Goal: Task Accomplishment & Management: Complete application form

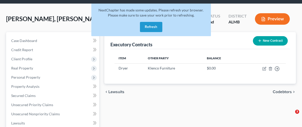
click at [153, 29] on button "Refresh" at bounding box center [151, 27] width 22 height 10
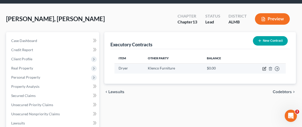
click at [265, 69] on icon "button" at bounding box center [263, 68] width 3 height 3
select select "0"
select select "2"
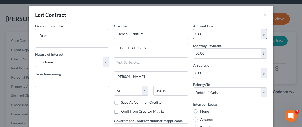
click at [223, 30] on input "0.00" at bounding box center [226, 34] width 67 height 10
type input "500.00"
click at [232, 114] on div "Intent on Lease None Assume Reject" at bounding box center [230, 115] width 74 height 29
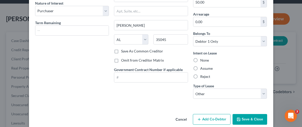
scroll to position [58, 0]
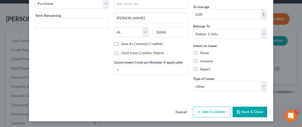
click at [250, 116] on button "Save & Close" at bounding box center [249, 112] width 35 height 11
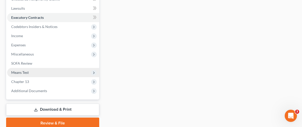
scroll to position [136, 0]
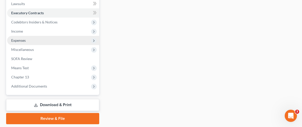
click at [20, 40] on span "Expenses" at bounding box center [18, 40] width 14 height 4
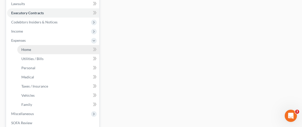
click at [27, 49] on span "Home" at bounding box center [26, 49] width 10 height 4
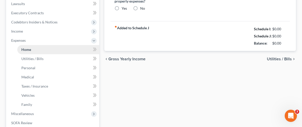
type input "0.00"
radio input "true"
type input "0.00"
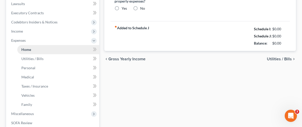
type input "0.00"
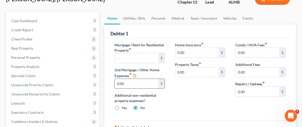
scroll to position [51, 0]
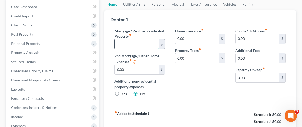
click at [147, 45] on input "text" at bounding box center [137, 44] width 44 height 10
click at [192, 83] on div "Home Insurance fiber_manual_record 0.00 $ Property Taxes fiber_manual_record 0.…" at bounding box center [200, 64] width 61 height 72
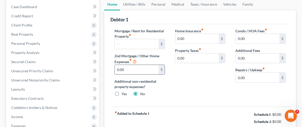
click at [150, 68] on input "0.00" at bounding box center [137, 70] width 44 height 10
type input "200.00"
click at [183, 81] on div "Home Insurance fiber_manual_record 0.00 $ Property Taxes fiber_manual_record 0.…" at bounding box center [200, 64] width 61 height 72
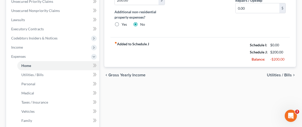
scroll to position [122, 0]
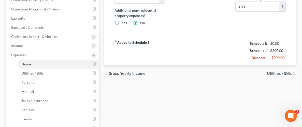
click at [290, 72] on span "Utilities / Bills" at bounding box center [279, 73] width 25 height 4
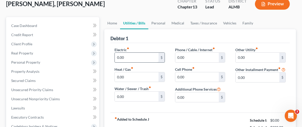
scroll to position [32, 0]
click at [153, 55] on input "0.00" at bounding box center [137, 57] width 44 height 10
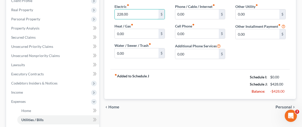
scroll to position [73, 0]
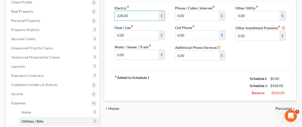
type input "228.00"
click at [280, 25] on icon "fiber_manual_record" at bounding box center [279, 26] width 3 height 3
click at [264, 40] on input "0.00" at bounding box center [257, 36] width 44 height 10
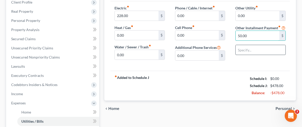
type input "50.00"
click at [271, 55] on input "text" at bounding box center [260, 50] width 50 height 10
type input "Klenco"
click at [239, 107] on div "chevron_left Home Personal chevron_right" at bounding box center [199, 108] width 191 height 16
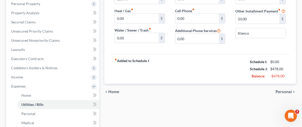
scroll to position [100, 0]
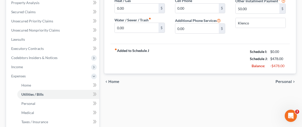
click at [281, 80] on span "Personal" at bounding box center [283, 82] width 16 height 4
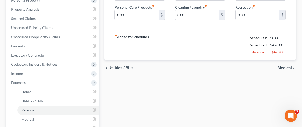
scroll to position [99, 0]
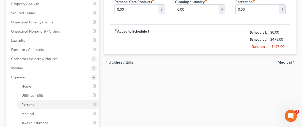
click at [289, 63] on span "Medical" at bounding box center [284, 62] width 14 height 4
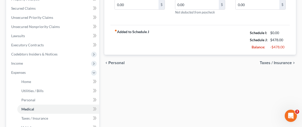
click at [265, 62] on span "Taxes / Insurance" at bounding box center [276, 63] width 32 height 4
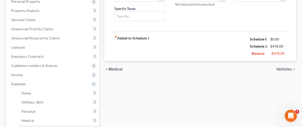
scroll to position [93, 0]
click at [283, 68] on span "Vehicles" at bounding box center [284, 69] width 16 height 4
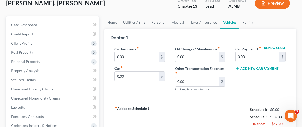
scroll to position [37, 0]
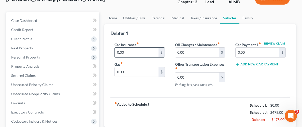
click at [154, 53] on input "0.00" at bounding box center [137, 53] width 44 height 10
type input "212.00"
click at [204, 79] on input "0.00" at bounding box center [197, 77] width 44 height 10
type input "200.00"
click at [273, 74] on div "Review Claim Car Payment 1 fiber_manual_record 0.00 $ Add New Car Payment" at bounding box center [260, 67] width 61 height 50
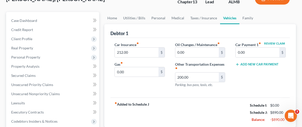
click at [240, 112] on div "fiber_manual_record Added to Schedule J Schedule I: $0.00 Schedule J: $890.00 B…" at bounding box center [199, 112] width 179 height 30
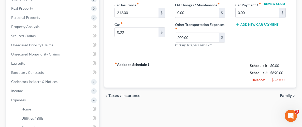
scroll to position [77, 0]
click at [252, 99] on div "chevron_left Taxes / Insurance Family chevron_right" at bounding box center [199, 95] width 191 height 16
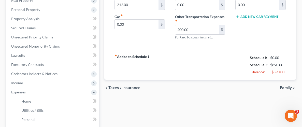
scroll to position [85, 0]
click at [288, 86] on span "Family" at bounding box center [286, 87] width 12 height 4
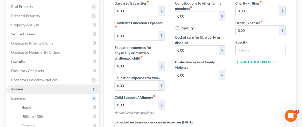
scroll to position [78, 0]
click at [18, 90] on span "Income" at bounding box center [17, 89] width 12 height 4
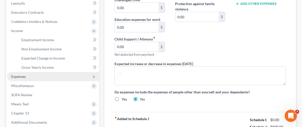
scroll to position [140, 0]
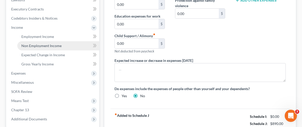
click at [41, 45] on span "Non Employment Income" at bounding box center [41, 45] width 40 height 4
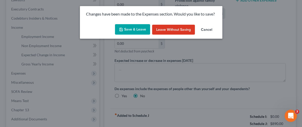
click at [132, 25] on button "Save & Leave" at bounding box center [132, 29] width 35 height 11
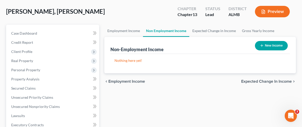
scroll to position [31, 0]
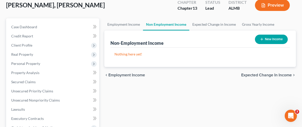
click at [279, 39] on button "New Income" at bounding box center [271, 39] width 33 height 9
select select "0"
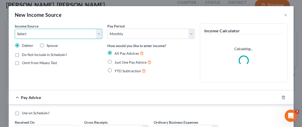
click at [101, 34] on select "Select Unemployment Disability (from employer) Pension Retirement Social Securi…" at bounding box center [58, 34] width 87 height 10
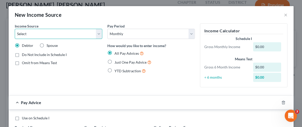
select select "4"
click at [15, 29] on select "Select Unemployment Disability (from employer) Pension Retirement Social Securi…" at bounding box center [58, 34] width 87 height 10
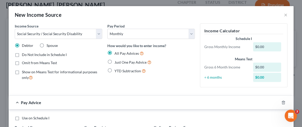
click at [114, 62] on label "Just One Pay Advice" at bounding box center [132, 62] width 37 height 6
click at [116, 62] on input "Just One Pay Advice" at bounding box center [117, 60] width 3 height 3
radio input "true"
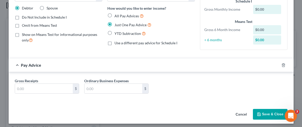
scroll to position [40, 0]
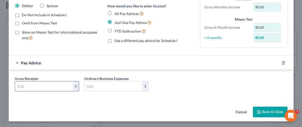
click at [61, 85] on input "text" at bounding box center [44, 86] width 58 height 10
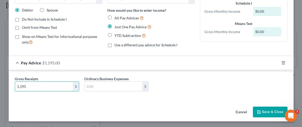
type input "1,195"
click at [264, 109] on button "Save & Close" at bounding box center [270, 112] width 35 height 11
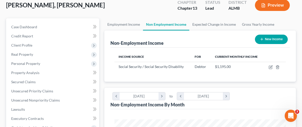
scroll to position [85, 181]
click at [268, 39] on button "New Income" at bounding box center [271, 39] width 33 height 9
select select "0"
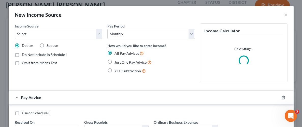
click at [47, 46] on label "Spouse" at bounding box center [52, 45] width 11 height 5
click at [49, 46] on input "Spouse" at bounding box center [50, 44] width 3 height 3
radio input "true"
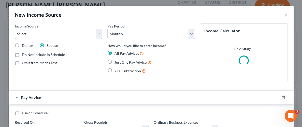
click at [100, 34] on select "Select Unemployment Disability (from employer) Pension Retirement Social Securi…" at bounding box center [58, 34] width 87 height 10
select select "4"
click at [15, 29] on select "Select Unemployment Disability (from employer) Pension Retirement Social Securi…" at bounding box center [58, 34] width 87 height 10
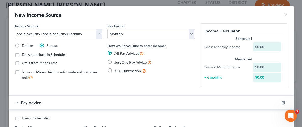
click at [114, 61] on label "Just One Pay Advice" at bounding box center [132, 62] width 37 height 6
click at [116, 61] on input "Just One Pay Advice" at bounding box center [117, 60] width 3 height 3
radio input "true"
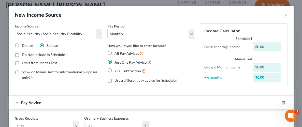
click at [152, 88] on div "Pay Period Select Monthly Twice Monthly Every Other Week Weekly How would you l…" at bounding box center [151, 57] width 93 height 68
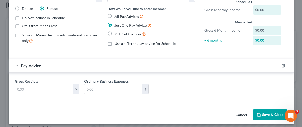
scroll to position [40, 0]
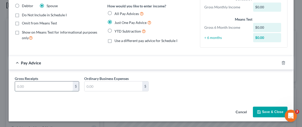
click at [53, 81] on input "text" at bounding box center [44, 86] width 58 height 10
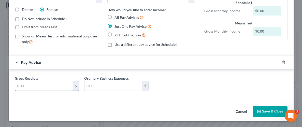
scroll to position [35, 0]
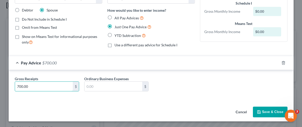
type input "700.00"
click at [195, 102] on div "Income Source * Select Unemployment Disability (from employer) Pension Retireme…" at bounding box center [151, 46] width 285 height 116
click at [263, 113] on button "Save & Close" at bounding box center [270, 112] width 35 height 11
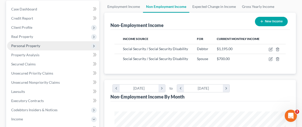
scroll to position [61, 0]
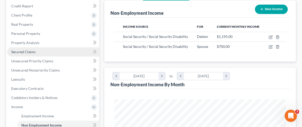
click at [25, 52] on span "Secured Claims" at bounding box center [23, 52] width 24 height 4
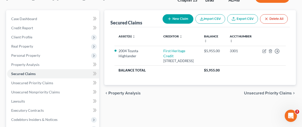
scroll to position [39, 0]
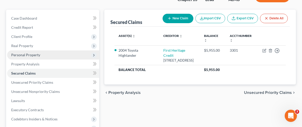
click at [18, 55] on span "Personal Property" at bounding box center [25, 55] width 29 height 4
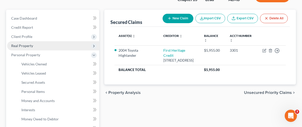
click at [18, 43] on span "Real Property" at bounding box center [22, 45] width 22 height 4
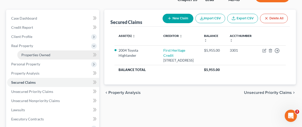
click at [42, 56] on link "Properties Owned" at bounding box center [58, 54] width 82 height 9
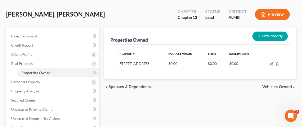
scroll to position [22, 0]
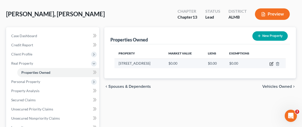
click at [270, 63] on icon "button" at bounding box center [271, 64] width 4 height 4
select select "0"
select select "10"
select select "0"
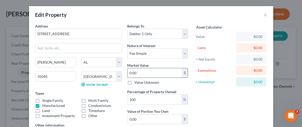
click at [181, 68] on input "0.00" at bounding box center [154, 73] width 54 height 10
type input "1"
type input "1.00"
type input "15"
type input "15.00"
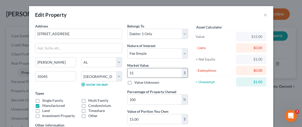
type input "150"
type input "150.00"
type input "1500"
type input "1,500.00"
type input "1,500"
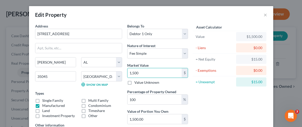
click at [229, 105] on div "Asset Calculator Value $1,500.00 - Liens $0.00 = Net Equity $15.00 - Exemptions…" at bounding box center [229, 86] width 79 height 127
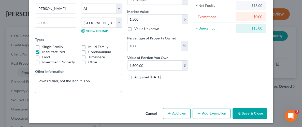
scroll to position [55, 0]
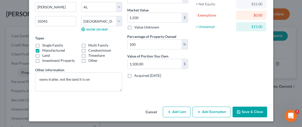
click at [213, 112] on button "Add Exemption" at bounding box center [211, 112] width 38 height 11
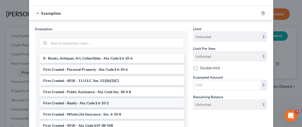
scroll to position [150, 0]
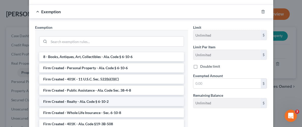
click at [117, 97] on li "Firm Created - Realty - Ala. Code § 6-10-2" at bounding box center [111, 101] width 145 height 9
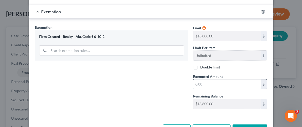
click at [232, 84] on input "text" at bounding box center [226, 84] width 67 height 10
type input "1,500.00"
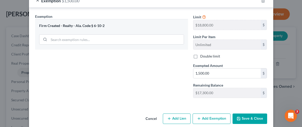
click at [246, 115] on button "Save & Close" at bounding box center [249, 118] width 35 height 11
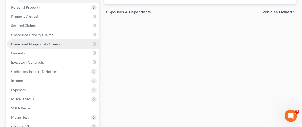
scroll to position [91, 0]
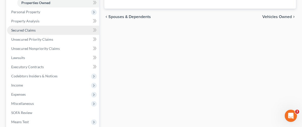
click at [51, 31] on link "Secured Claims" at bounding box center [53, 30] width 92 height 9
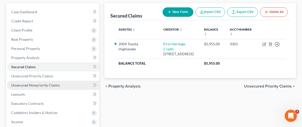
scroll to position [49, 0]
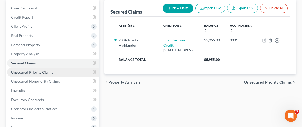
click at [24, 73] on span "Unsecured Priority Claims" at bounding box center [32, 72] width 42 height 4
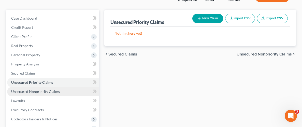
scroll to position [46, 0]
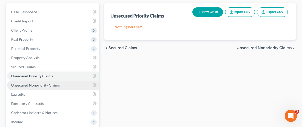
click at [34, 83] on span "Unsecured Nonpriority Claims" at bounding box center [35, 85] width 49 height 4
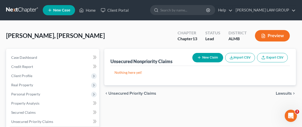
click at [208, 60] on button "New Claim" at bounding box center [207, 57] width 31 height 9
select select "0"
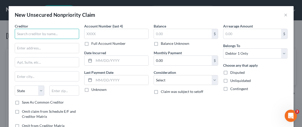
click at [48, 36] on input "text" at bounding box center [47, 34] width 64 height 10
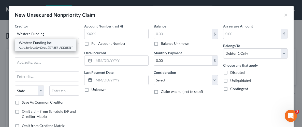
click at [41, 49] on div "Attn: Bankruptcy Dept. PO Box 94858, Las Vegas, NV 89193" at bounding box center [45, 47] width 53 height 4
type input "Western Funding Inc"
type input "Attn: Bankruptcy Dept."
type input "PO Box 94858"
type input "Las Vegas"
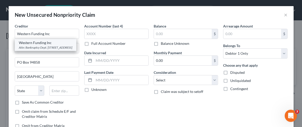
select select "31"
type input "89193"
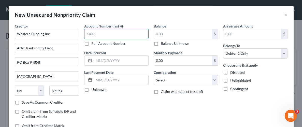
click at [122, 35] on input "text" at bounding box center [116, 34] width 64 height 10
type input "9583"
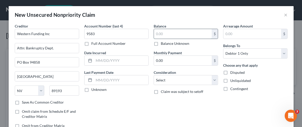
click at [180, 31] on input "text" at bounding box center [183, 34] width 58 height 10
type input "8,973.00"
click at [230, 81] on label "Unliquidated" at bounding box center [240, 80] width 21 height 5
click at [232, 81] on input "Unliquidated" at bounding box center [233, 79] width 3 height 3
checkbox input "true"
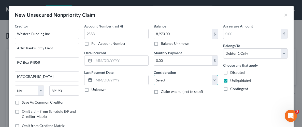
click at [212, 79] on select "Select Cable / Satellite Services Collection Agency Credit Card Debt Debt Couns…" at bounding box center [186, 80] width 64 height 10
click at [214, 99] on div "Balance 8,973.00 $ Balance Unknown Balance Undetermined 8,973.00 $ Balance Unkn…" at bounding box center [185, 77] width 69 height 109
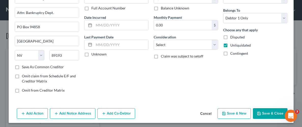
scroll to position [37, 0]
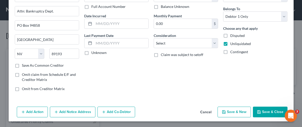
click at [208, 112] on button "Cancel" at bounding box center [205, 112] width 19 height 10
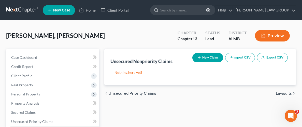
click at [210, 58] on button "New Claim" at bounding box center [207, 57] width 31 height 9
select select "0"
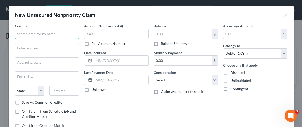
click at [67, 37] on input "text" at bounding box center [47, 34] width 64 height 10
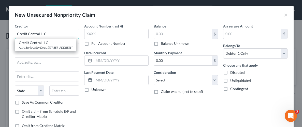
type input "Credit Central LLC"
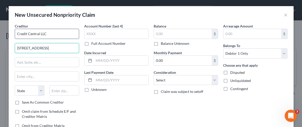
type input "700 East North St."
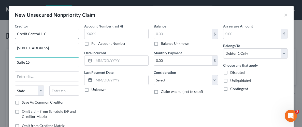
type input "Suite 15"
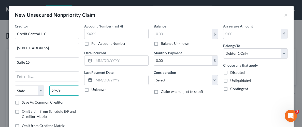
type input "29601"
click at [136, 110] on div "Account Number (last 4) Full Account Number Date Incurred Last Payment Date Unk…" at bounding box center [116, 77] width 69 height 109
type input "Greenville"
select select "42"
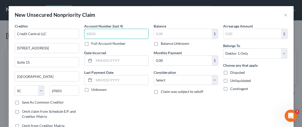
click at [126, 32] on input "text" at bounding box center [116, 34] width 64 height 10
type input "9625"
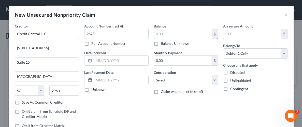
click at [183, 29] on input "text" at bounding box center [183, 34] width 58 height 10
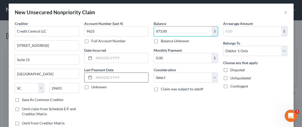
type input "873.00"
click at [125, 77] on input "text" at bounding box center [121, 78] width 54 height 10
click at [230, 77] on label "Unliquidated" at bounding box center [240, 78] width 21 height 5
click at [232, 77] on input "Unliquidated" at bounding box center [233, 77] width 3 height 3
checkbox input "true"
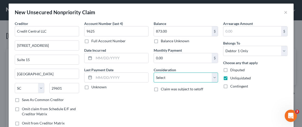
click at [213, 78] on select "Select Cable / Satellite Services Collection Agency Credit Card Debt Debt Couns…" at bounding box center [186, 77] width 64 height 10
select select "10"
click at [154, 72] on select "Select Cable / Satellite Services Collection Agency Credit Card Debt Debt Couns…" at bounding box center [186, 77] width 64 height 10
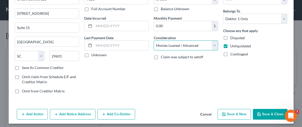
scroll to position [37, 0]
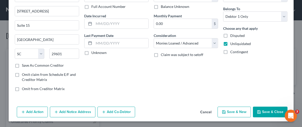
click at [264, 108] on button "Save & Close" at bounding box center [270, 112] width 35 height 11
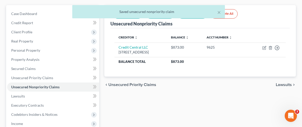
scroll to position [44, 0]
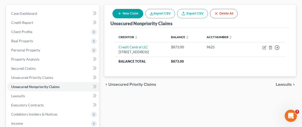
click at [126, 14] on button "New Claim" at bounding box center [127, 13] width 31 height 9
select select "0"
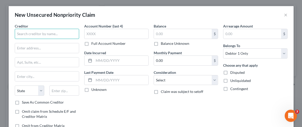
click at [64, 31] on input "text" at bounding box center [47, 34] width 64 height 10
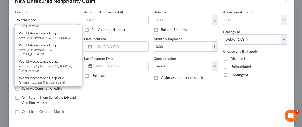
scroll to position [33, 0]
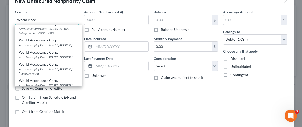
click at [45, 20] on input "World Acce" at bounding box center [47, 20] width 64 height 10
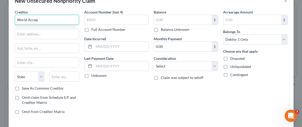
scroll to position [0, 0]
type input "World Acceptance Corporation"
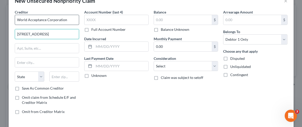
type input "104 S. Main St."
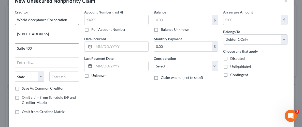
type input "Suite 400"
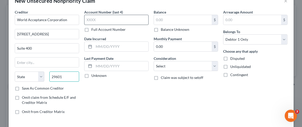
type input "29601"
click at [109, 19] on input "text" at bounding box center [116, 20] width 64 height 10
type input "Greenville"
select select "42"
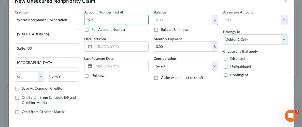
type input "0701"
click at [169, 18] on input "text" at bounding box center [183, 20] width 58 height 10
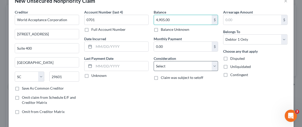
type input "4,905.00"
click at [214, 68] on select "Select Cable / Satellite Services Collection Agency Credit Card Debt Debt Couns…" at bounding box center [186, 66] width 64 height 10
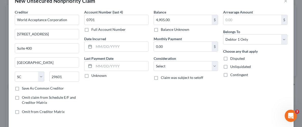
click at [230, 68] on label "Unliquidated" at bounding box center [240, 66] width 21 height 5
click at [232, 67] on input "Unliquidated" at bounding box center [233, 65] width 3 height 3
checkbox input "true"
click at [213, 68] on select "Select Cable / Satellite Services Collection Agency Credit Card Debt Debt Couns…" at bounding box center [186, 66] width 64 height 10
click at [213, 98] on div "Balance 4,905.00 $ Balance Unknown Balance Undetermined 4,905.00 $ Balance Unkn…" at bounding box center [185, 63] width 69 height 109
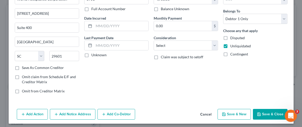
scroll to position [37, 0]
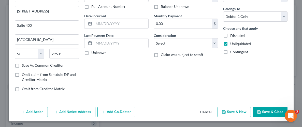
click at [270, 110] on button "Save & Close" at bounding box center [270, 112] width 35 height 11
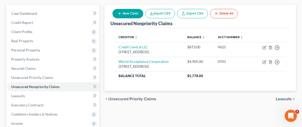
click at [256, 10] on div "Unsecured Nonpriority Claims New Claim Import CSV Export CSV Delete All" at bounding box center [199, 16] width 179 height 23
click at [128, 13] on button "New Claim" at bounding box center [127, 13] width 31 height 9
select select "0"
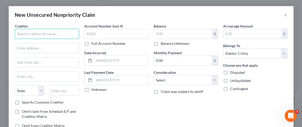
click at [60, 36] on input "text" at bounding box center [47, 34] width 64 height 10
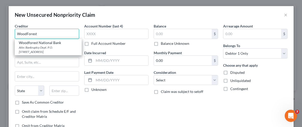
click at [57, 36] on input "WoodForest" at bounding box center [47, 34] width 64 height 10
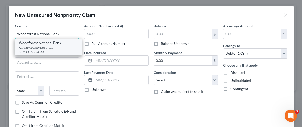
type input "Woodforest National Bank"
click at [28, 43] on div "Woodforest National Bank" at bounding box center [48, 42] width 59 height 5
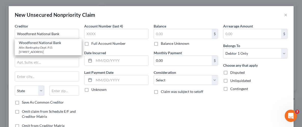
type input "Attn: Bankruptcy Dept."
type input "P.O. Box 7889"
type input "The Woodlands"
select select "45"
type input "77387"
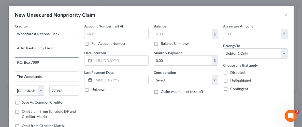
click at [51, 62] on input "P.O. Box 7889" at bounding box center [47, 62] width 64 height 10
type input "P.O. Box 24459"
click at [64, 95] on input "77387" at bounding box center [64, 90] width 30 height 10
type input "7"
type input "77229"
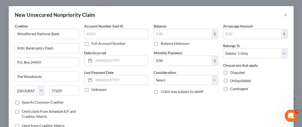
click at [98, 110] on div "Account Number (last 4) Full Account Number Date Incurred Last Payment Date Unk…" at bounding box center [116, 77] width 69 height 109
type input "Houston"
click at [109, 33] on input "text" at bounding box center [116, 34] width 64 height 10
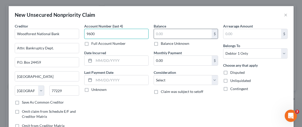
type input "9600"
click at [169, 35] on input "text" at bounding box center [183, 34] width 58 height 10
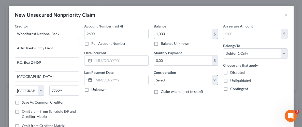
type input "1,000"
click at [213, 78] on select "Select Cable / Satellite Services Collection Agency Credit Card Debt Debt Couns…" at bounding box center [186, 80] width 64 height 10
select select "2"
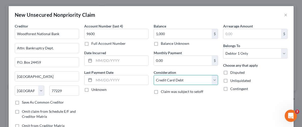
click at [154, 75] on select "Select Cable / Satellite Services Collection Agency Credit Card Debt Debt Couns…" at bounding box center [186, 80] width 64 height 10
click at [230, 80] on label "Unliquidated" at bounding box center [240, 80] width 21 height 5
click at [232, 80] on input "Unliquidated" at bounding box center [233, 79] width 3 height 3
checkbox input "true"
click at [235, 103] on div "Arrearage Amount $ Belongs To * Select Debtor 1 Only Debtor 2 Only Debtor 1 And…" at bounding box center [254, 77] width 69 height 109
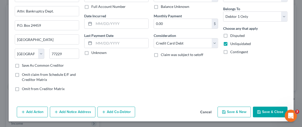
click at [266, 110] on button "Save & Close" at bounding box center [270, 112] width 35 height 11
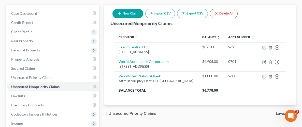
click at [135, 12] on button "New Claim" at bounding box center [127, 13] width 31 height 9
select select "0"
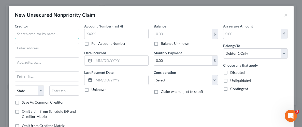
click at [61, 33] on input "text" at bounding box center [47, 34] width 64 height 10
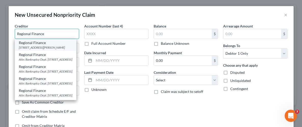
type input "Regional Finance"
click at [43, 49] on div "979 Batesville Rd Ste B, Greer, SC 29651" at bounding box center [45, 47] width 53 height 4
type input "979 Batesville Rd"
type input "Ste B"
type input "Greer"
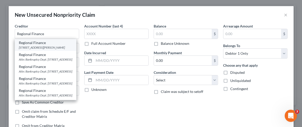
select select "42"
type input "29651"
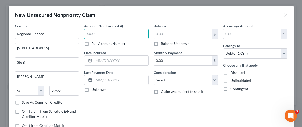
click at [140, 34] on input "text" at bounding box center [116, 34] width 64 height 10
type input "7412"
click at [195, 39] on div "$ Balance Unknown" at bounding box center [186, 37] width 64 height 17
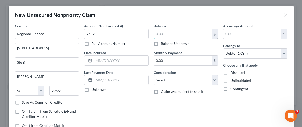
click at [193, 37] on input "text" at bounding box center [183, 34] width 58 height 10
type input "6,379.00"
click at [230, 82] on label "Unliquidated" at bounding box center [240, 80] width 21 height 5
click at [232, 81] on input "Unliquidated" at bounding box center [233, 79] width 3 height 3
checkbox input "true"
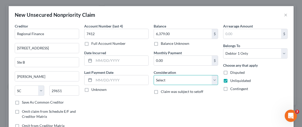
click at [214, 81] on select "Select Cable / Satellite Services Collection Agency Credit Card Debt Debt Couns…" at bounding box center [186, 80] width 64 height 10
click at [217, 95] on div "Balance 6,379.00 $ Balance Unknown Balance Undetermined 6,379.00 $ Balance Unkn…" at bounding box center [185, 77] width 69 height 109
click at [214, 77] on select "Select Cable / Satellite Services Collection Agency Credit Card Debt Debt Couns…" at bounding box center [186, 80] width 64 height 10
click at [211, 102] on div "Balance 6,379.00 $ Balance Unknown Balance Undetermined 6,379.00 $ Balance Unkn…" at bounding box center [185, 77] width 69 height 109
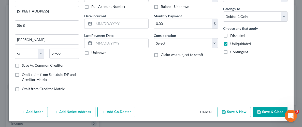
click at [265, 112] on button "Save & Close" at bounding box center [270, 112] width 35 height 11
